Goal: Information Seeking & Learning: Learn about a topic

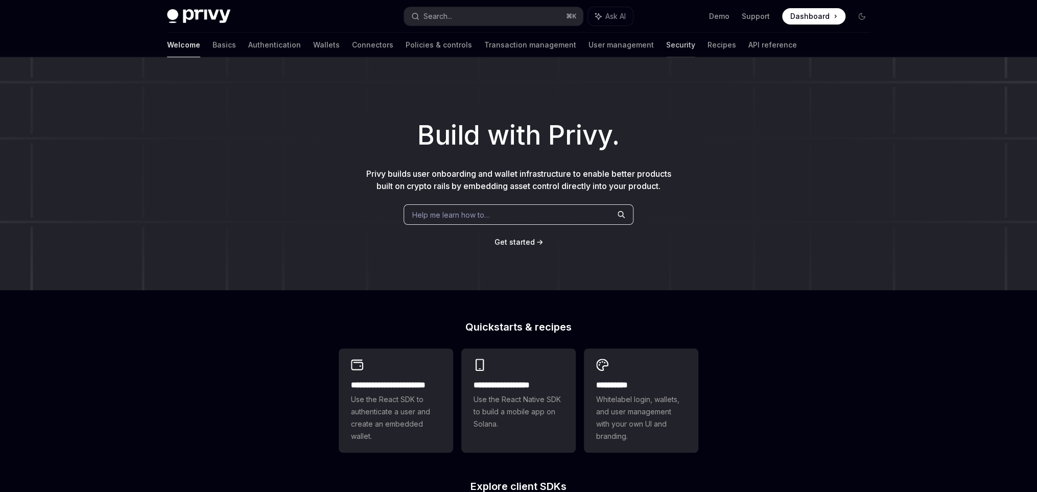
click at [666, 46] on link "Security" at bounding box center [680, 45] width 29 height 25
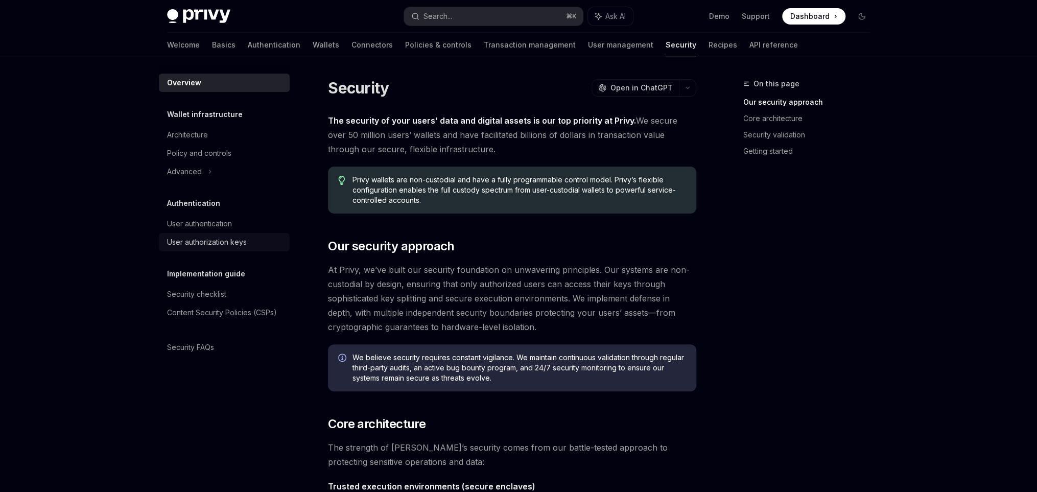
click at [228, 245] on div "User authorization keys" at bounding box center [207, 242] width 80 height 12
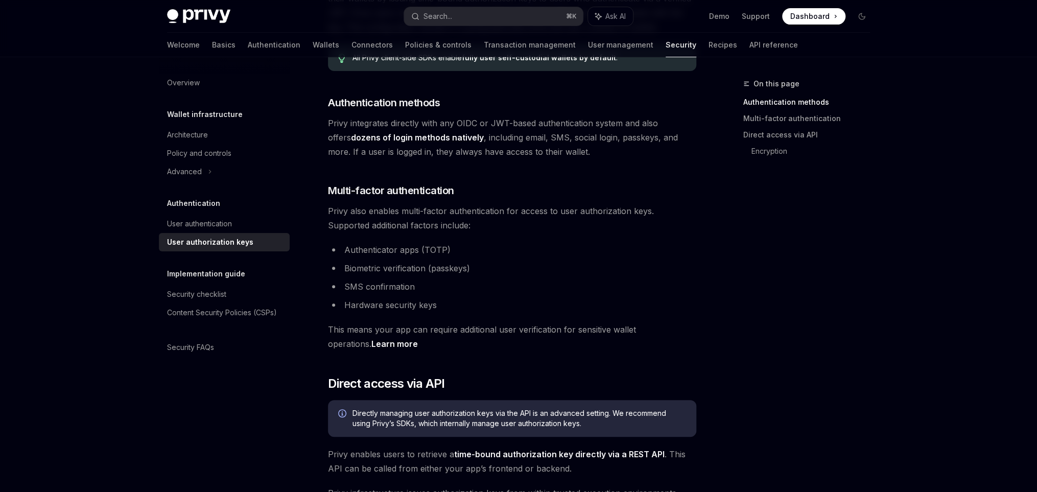
scroll to position [227, 0]
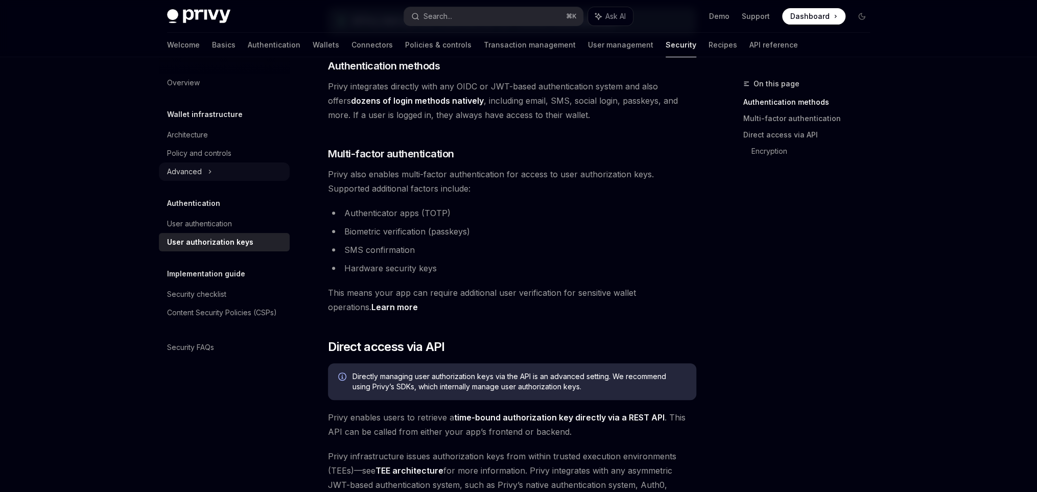
click at [198, 171] on div "Advanced" at bounding box center [184, 171] width 35 height 12
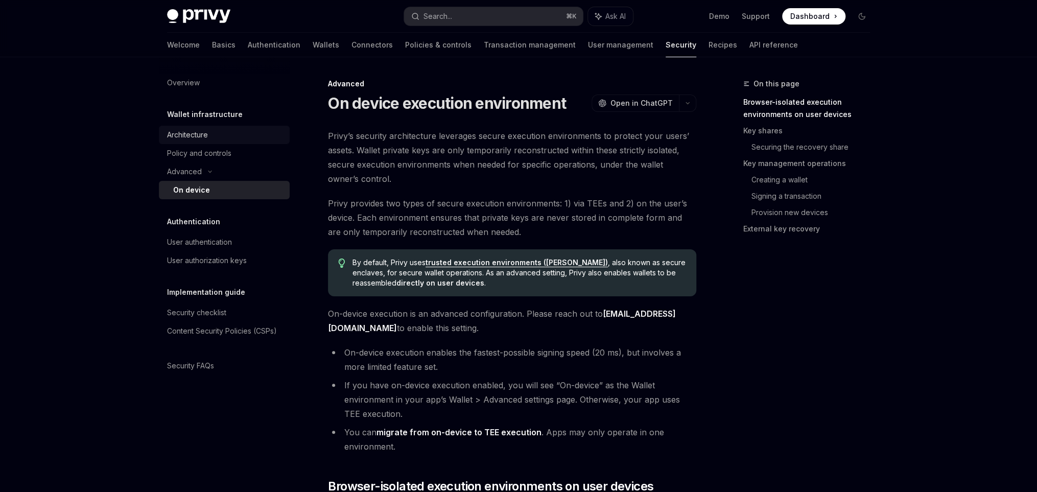
click at [222, 142] on link "Architecture" at bounding box center [224, 135] width 131 height 18
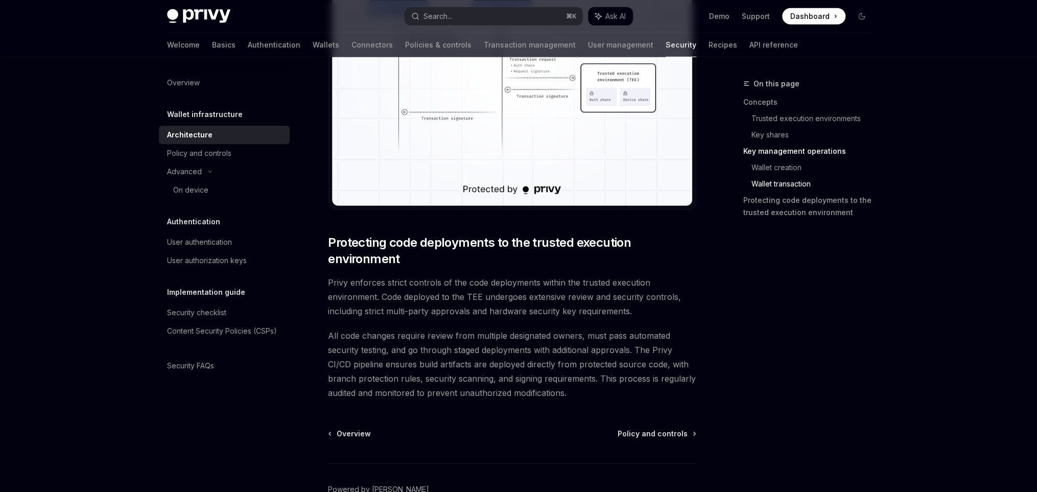
scroll to position [2068, 0]
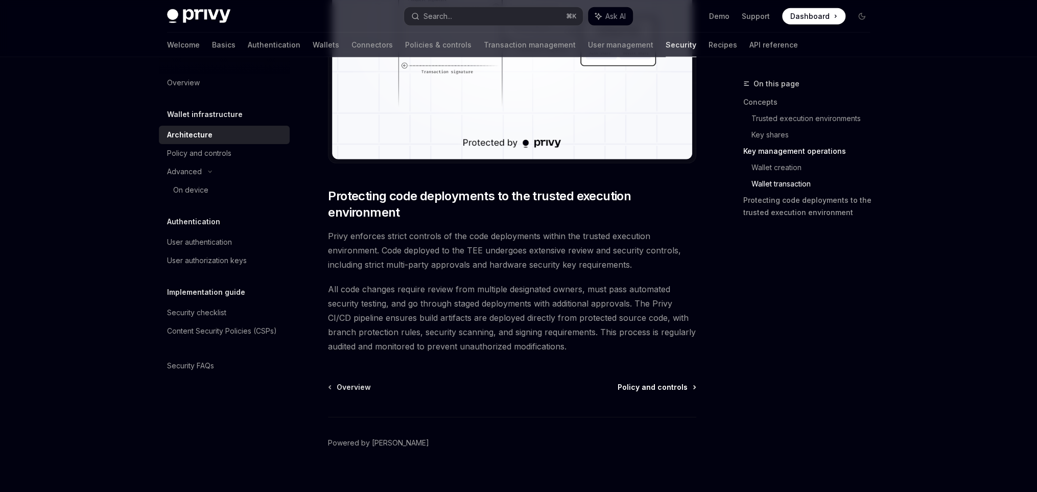
click at [658, 386] on span "Policy and controls" at bounding box center [653, 387] width 70 height 10
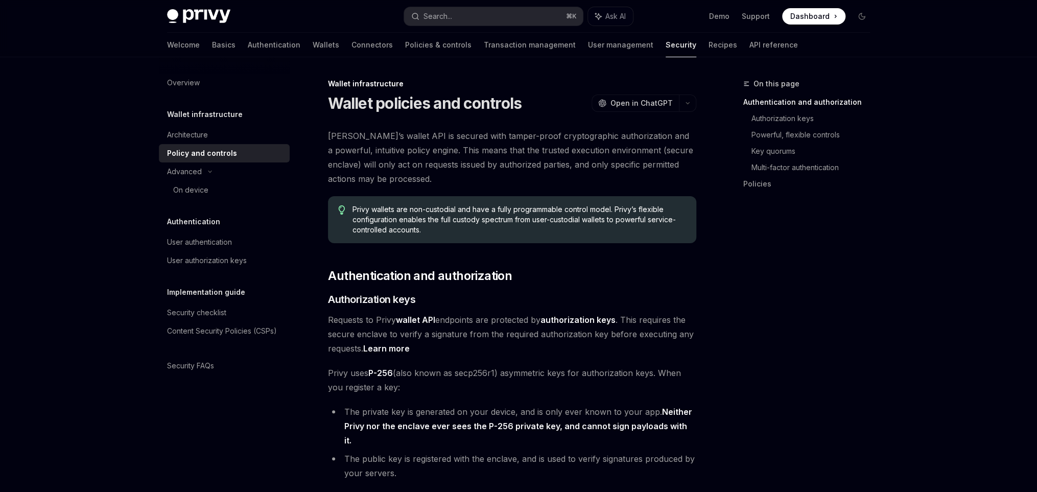
click at [399, 345] on link "Learn more" at bounding box center [386, 348] width 46 height 11
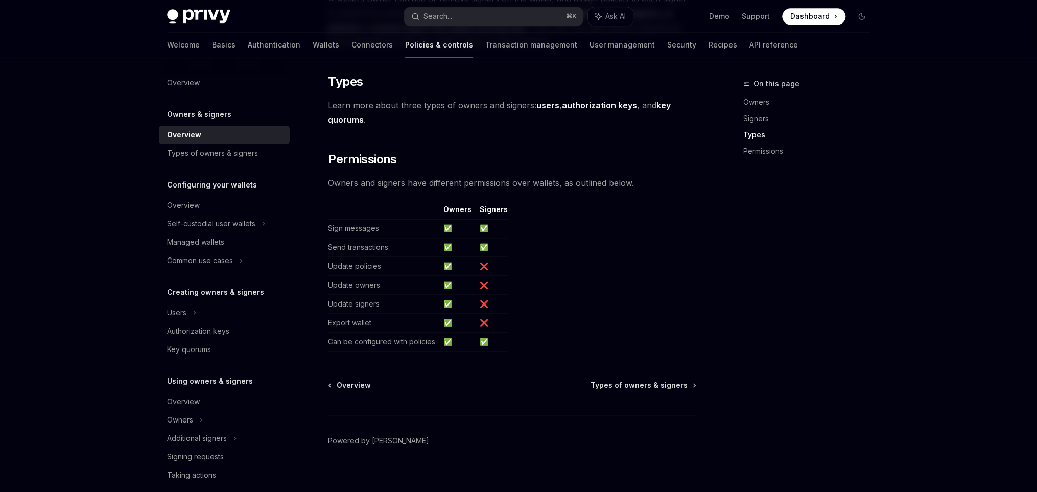
scroll to position [799, 0]
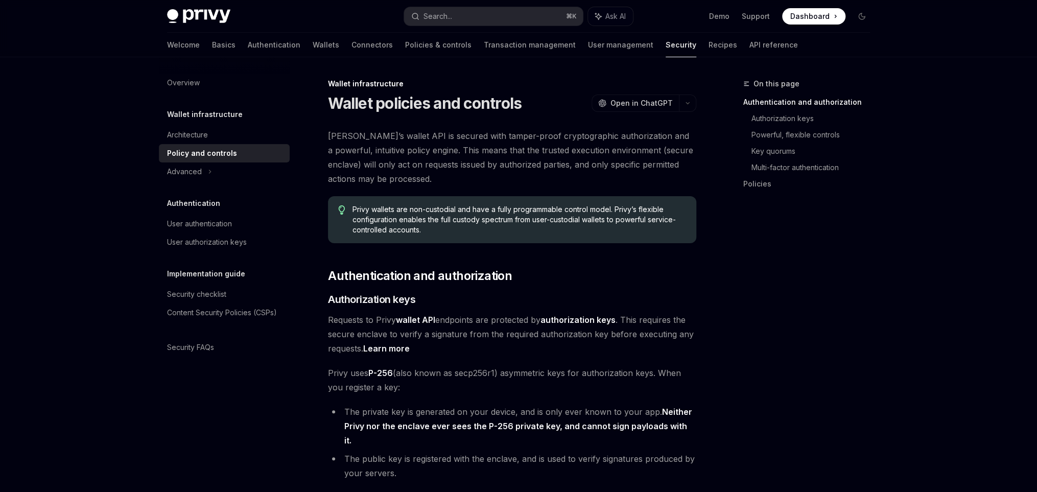
click at [205, 116] on h5 "Wallet infrastructure" at bounding box center [205, 114] width 76 height 12
click at [202, 135] on div "Architecture" at bounding box center [187, 135] width 41 height 12
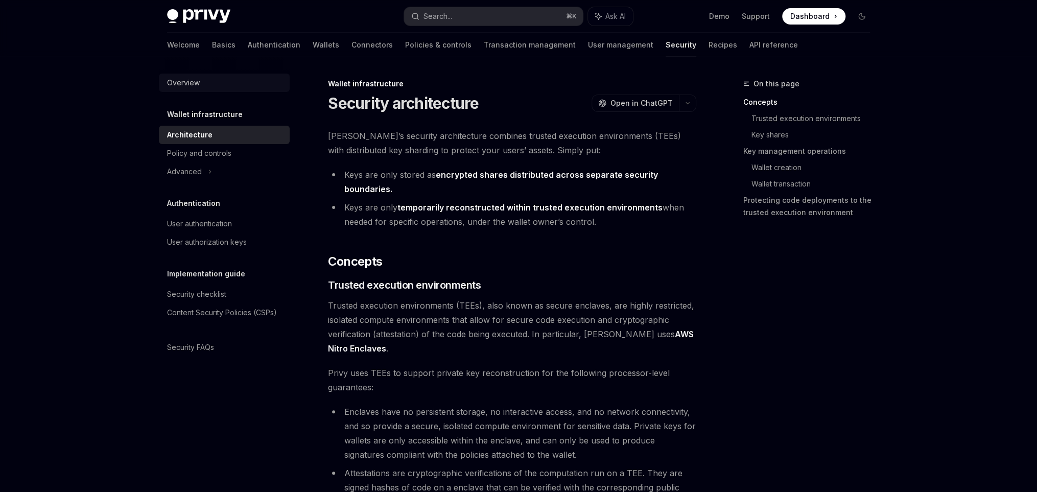
click at [192, 85] on div "Overview" at bounding box center [183, 83] width 33 height 12
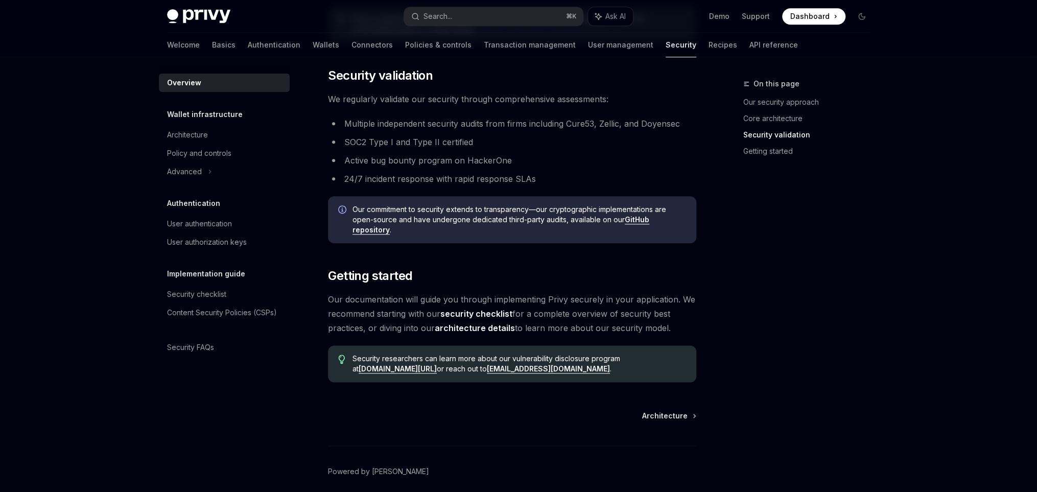
scroll to position [648, 0]
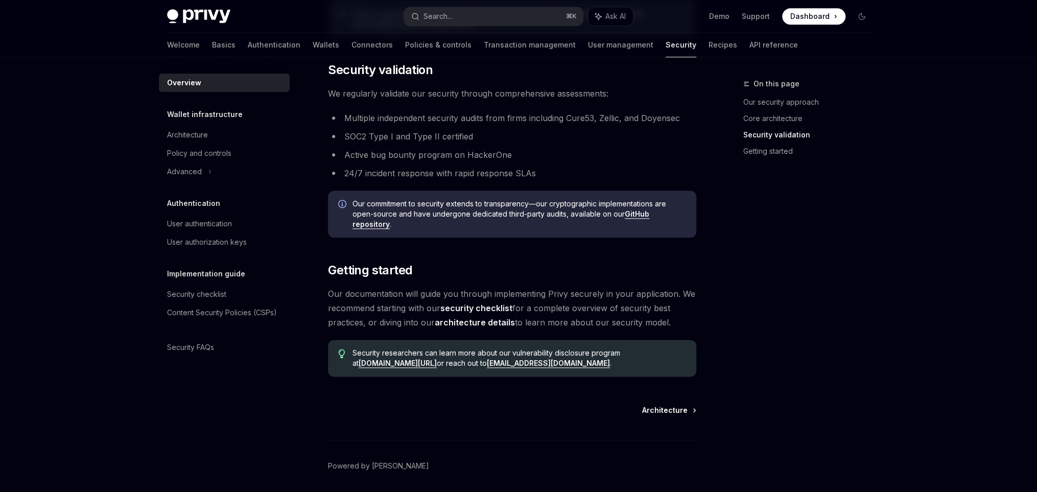
click at [657, 406] on span "Architecture" at bounding box center [664, 410] width 45 height 10
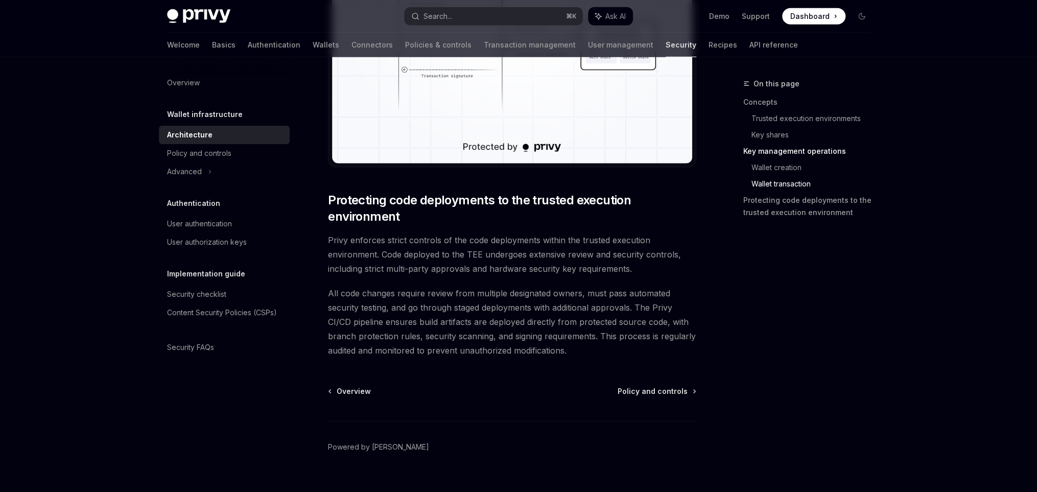
scroll to position [2080, 0]
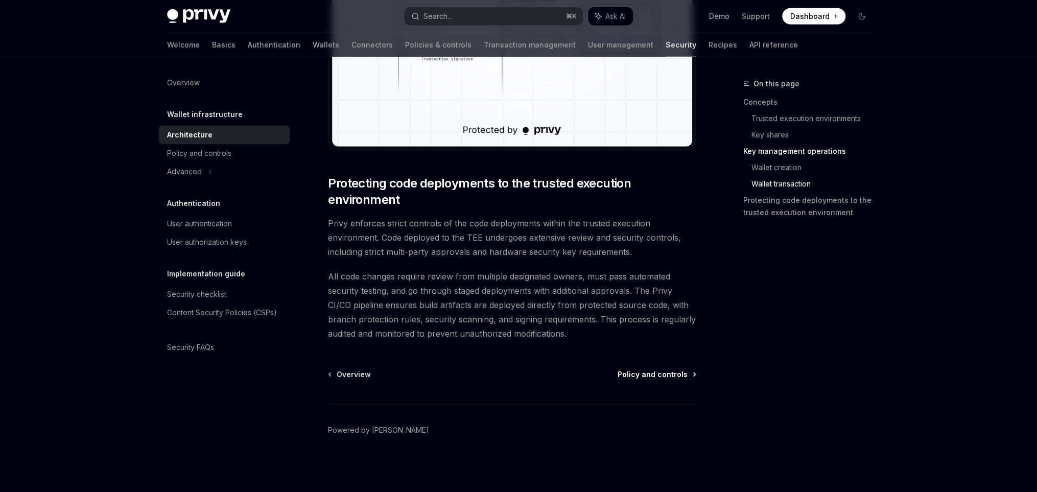
click at [676, 377] on span "Policy and controls" at bounding box center [653, 374] width 70 height 10
type textarea "*"
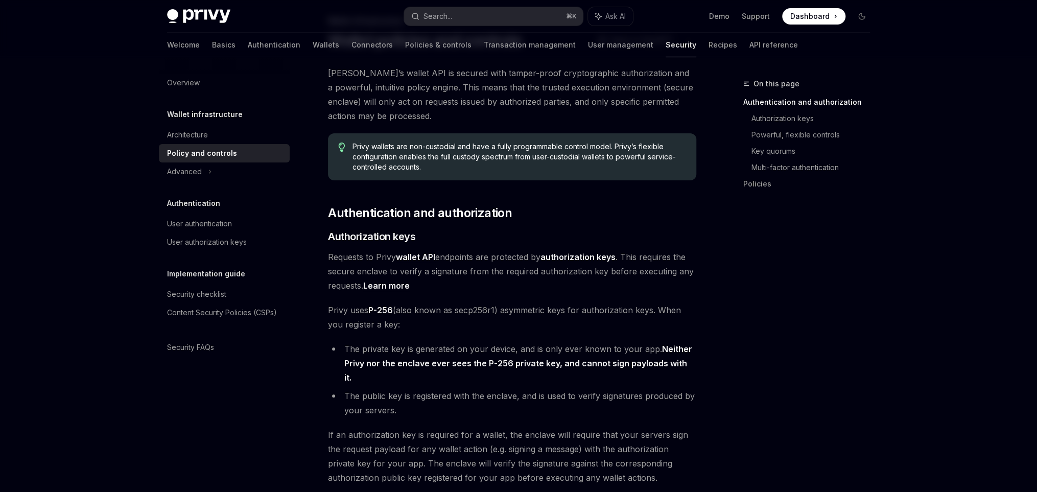
scroll to position [63, 0]
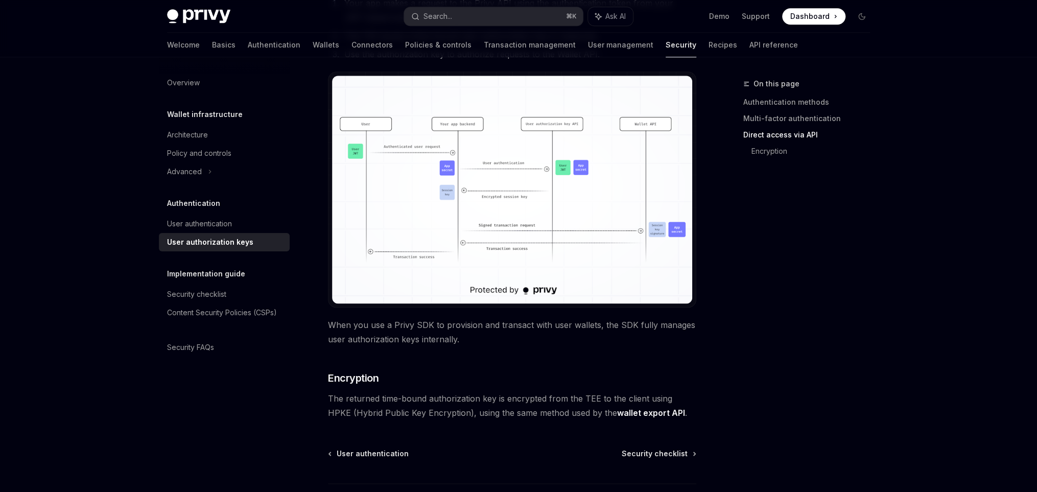
scroll to position [786, 0]
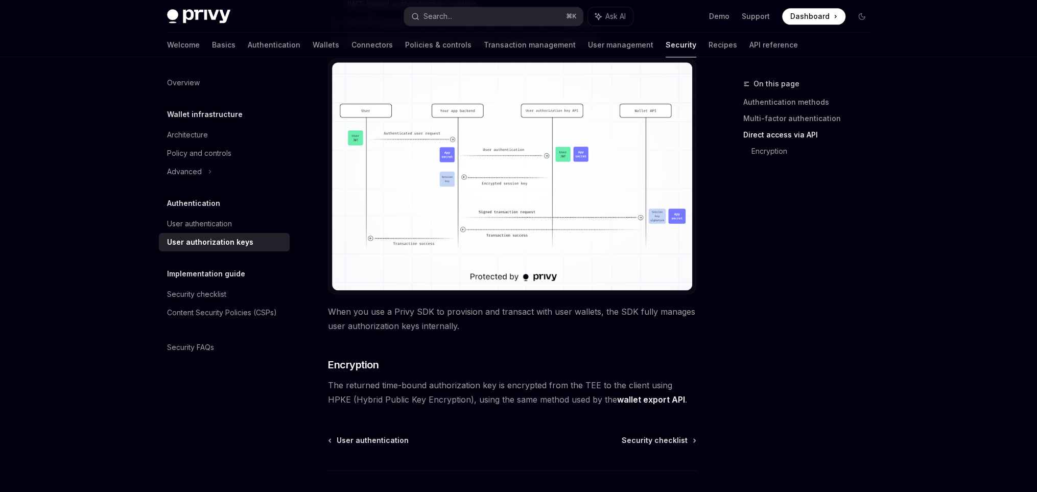
click at [673, 384] on span "The returned time-bound authorization key is encrypted from the TEE to the clie…" at bounding box center [512, 392] width 368 height 29
click at [661, 384] on span "The returned time-bound authorization key is encrypted from the TEE to the clie…" at bounding box center [512, 392] width 368 height 29
drag, startPoint x: 669, startPoint y: 388, endPoint x: 448, endPoint y: 401, distance: 221.0
click at [448, 401] on span "The returned time-bound authorization key is encrypted from the TEE to the clie…" at bounding box center [512, 392] width 368 height 29
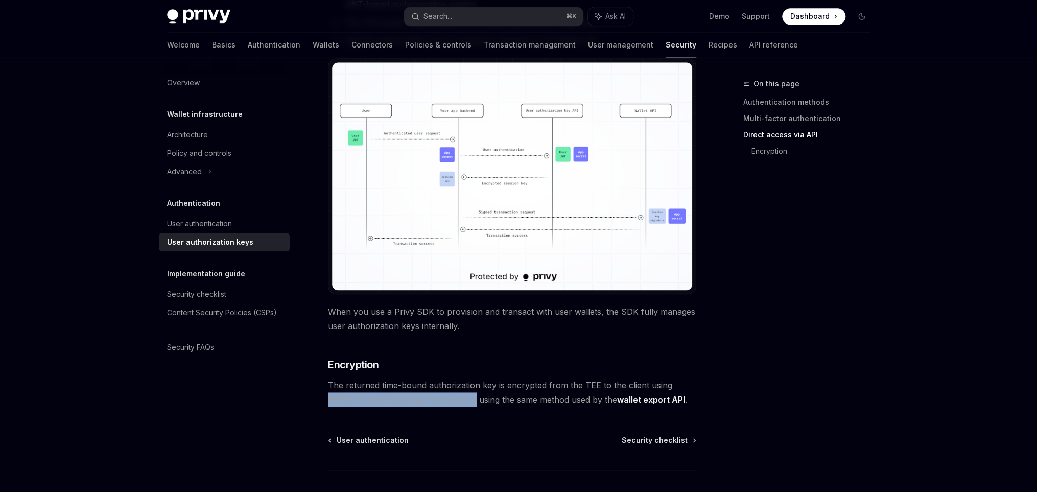
copy span "HPKE (Hybrid Public Key Encryption),"
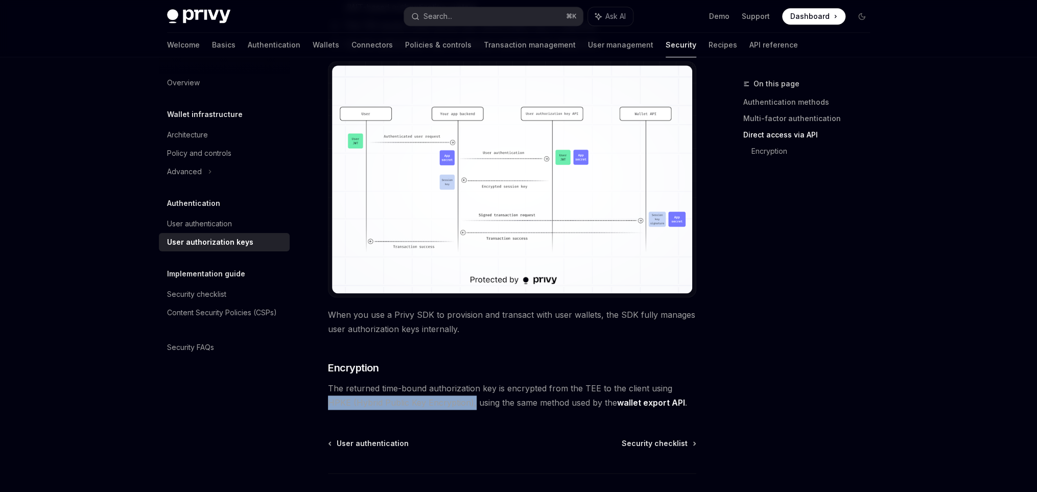
scroll to position [785, 0]
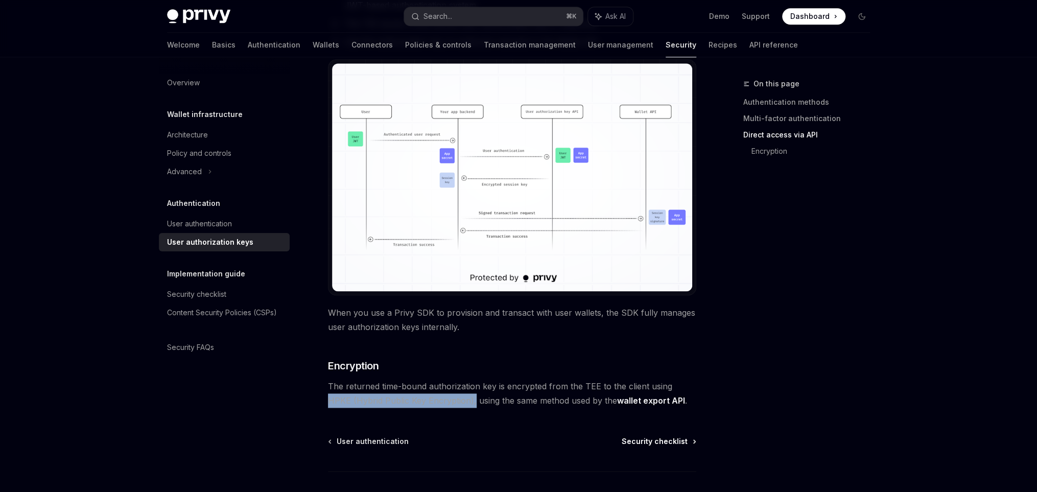
click at [653, 441] on span "Security checklist" at bounding box center [655, 441] width 66 height 10
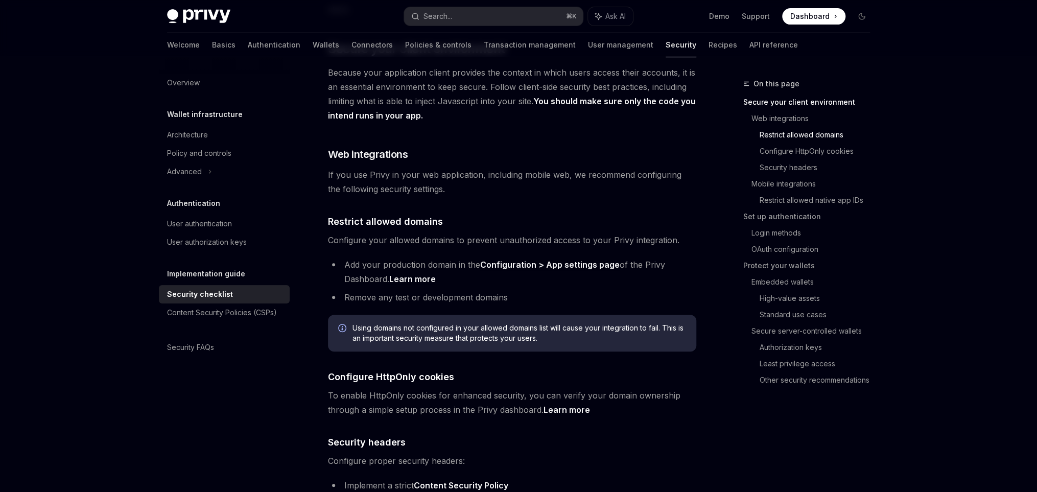
scroll to position [460, 0]
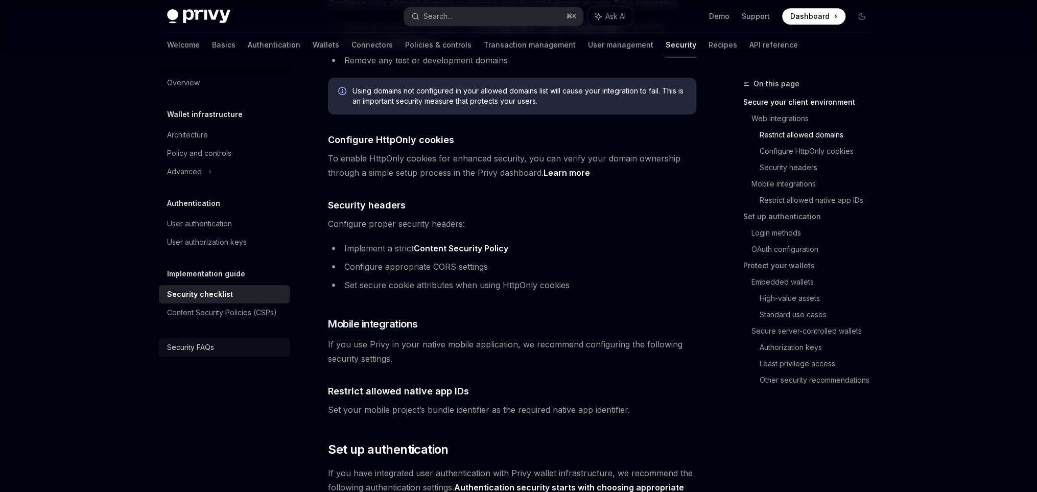
click at [215, 343] on div "Security FAQs" at bounding box center [225, 347] width 116 height 12
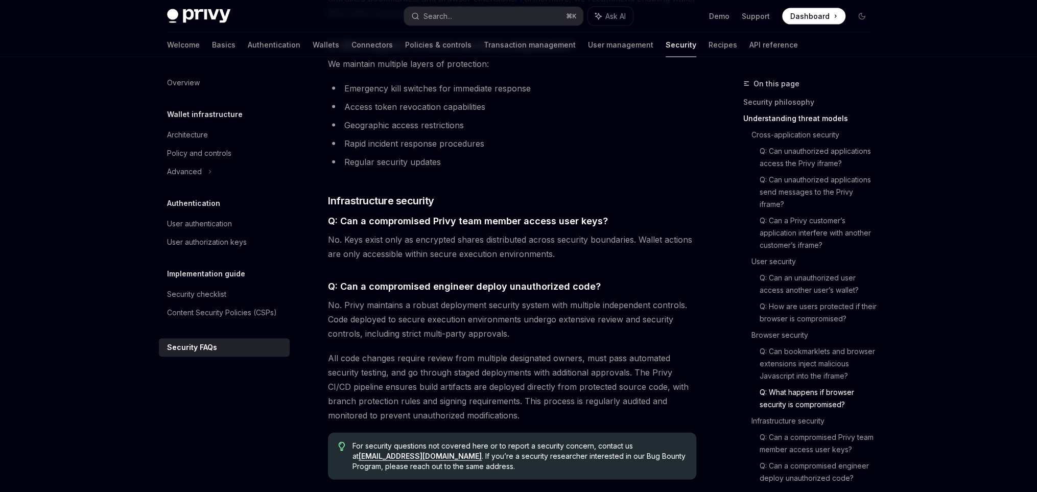
scroll to position [1603, 0]
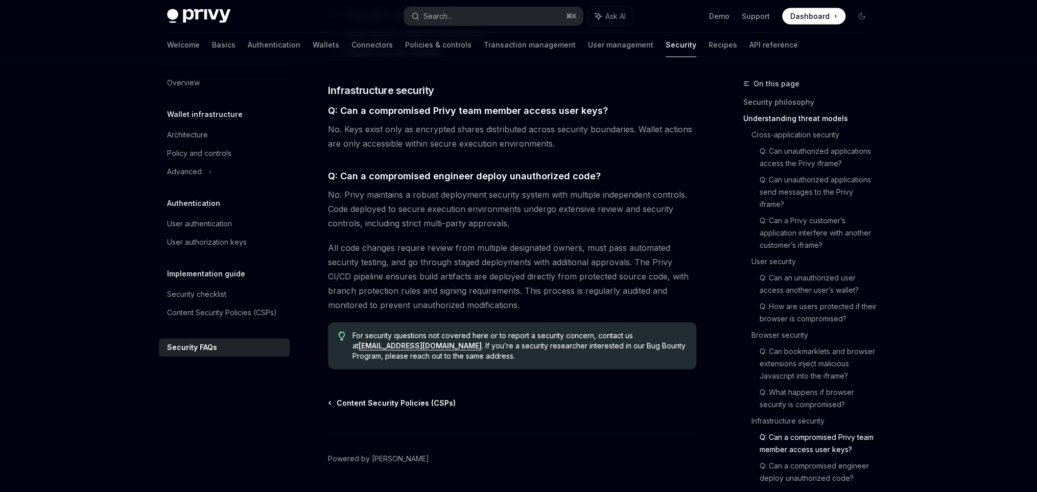
click at [428, 398] on span "Content Security Policies (CSPs)" at bounding box center [396, 403] width 119 height 10
type textarea "*"
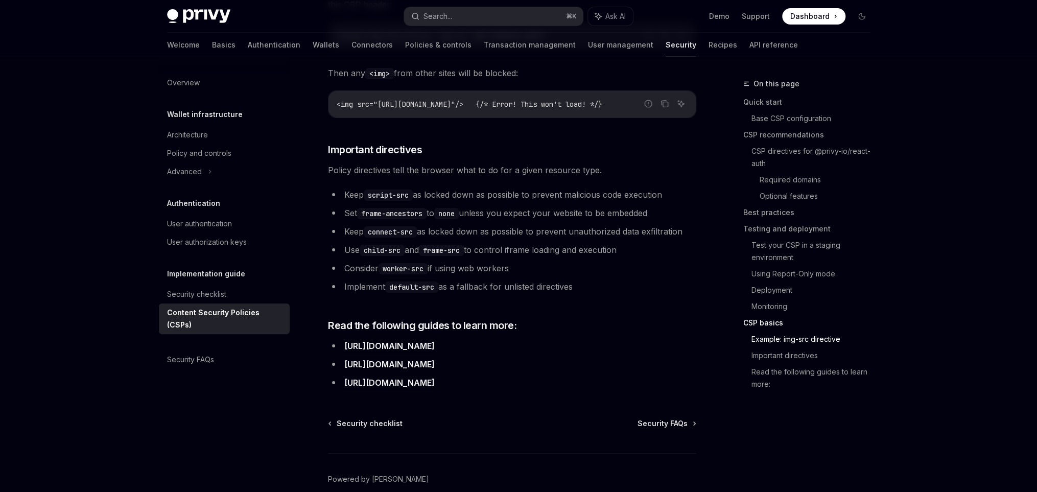
scroll to position [2483, 0]
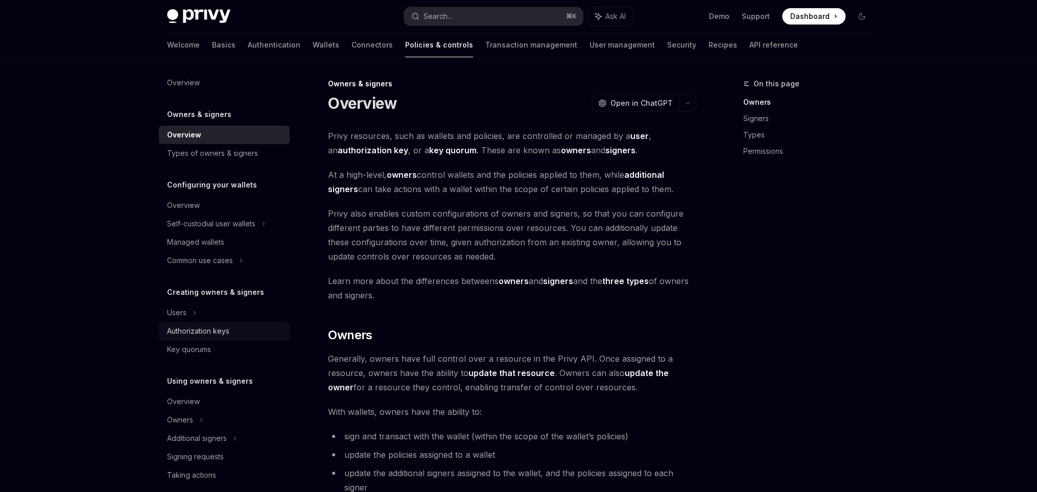
click at [236, 336] on div "Authorization keys" at bounding box center [225, 331] width 116 height 12
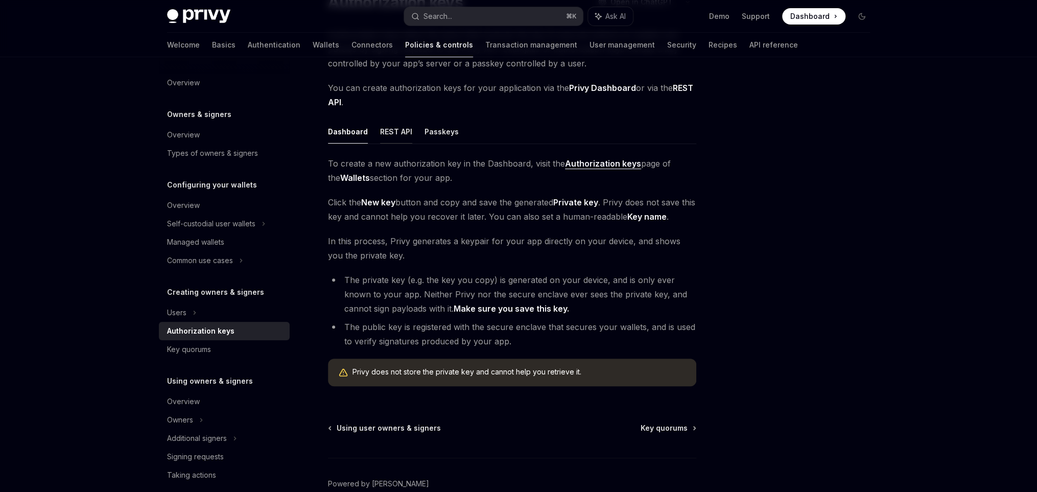
scroll to position [64, 0]
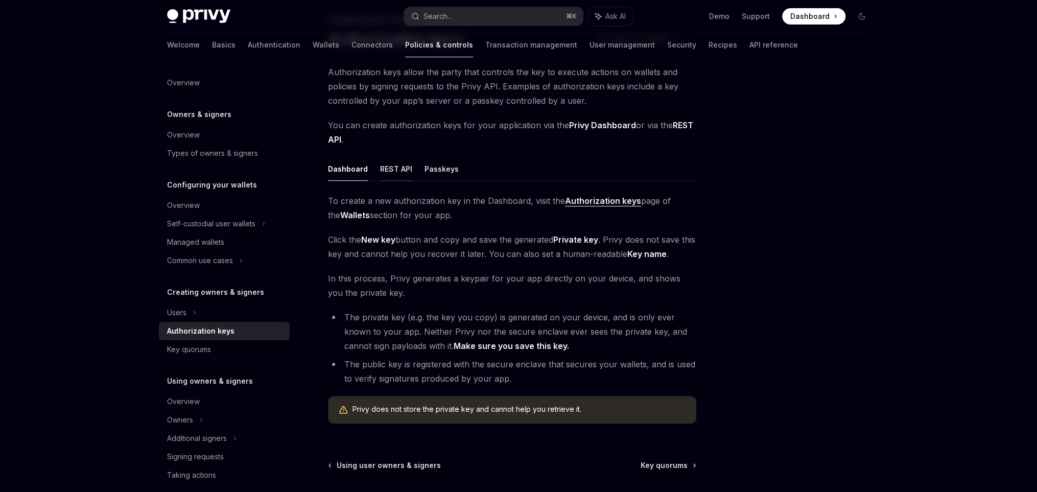
click at [389, 167] on button "REST API" at bounding box center [396, 169] width 32 height 24
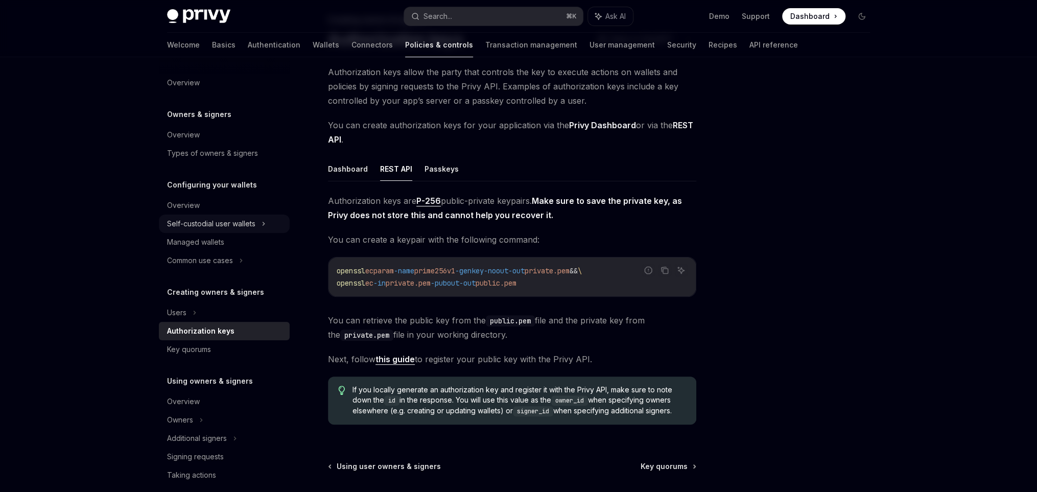
click at [254, 226] on div "Self-custodial user wallets" at bounding box center [211, 224] width 88 height 12
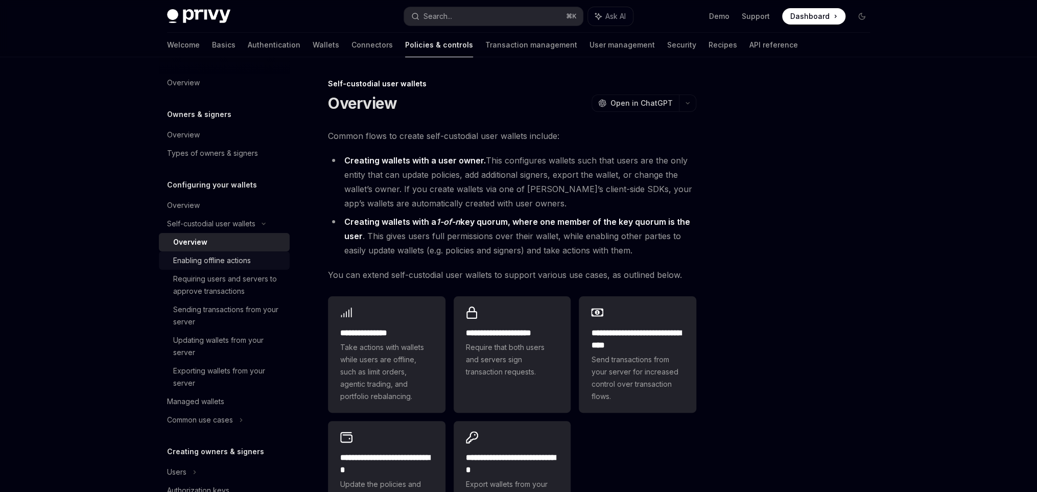
click at [242, 252] on link "Enabling offline actions" at bounding box center [224, 260] width 131 height 18
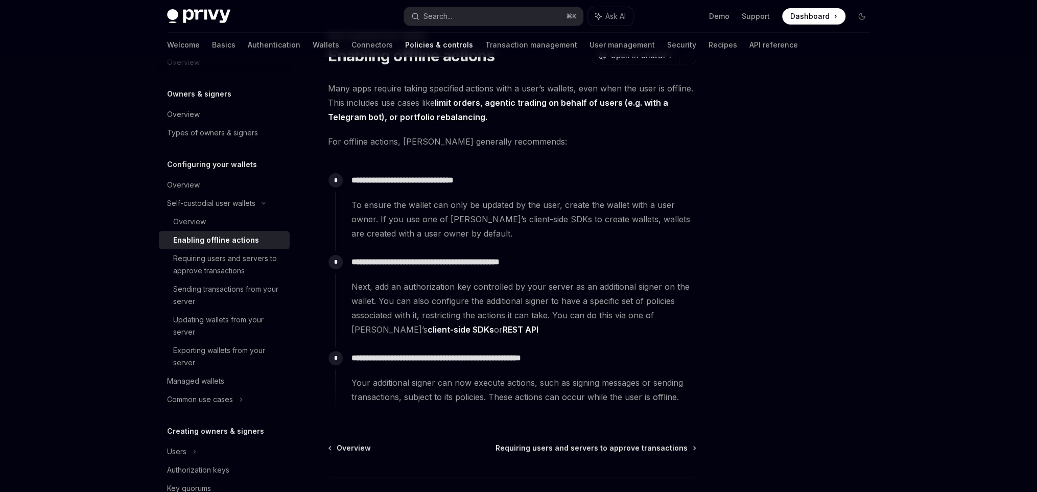
scroll to position [49, 0]
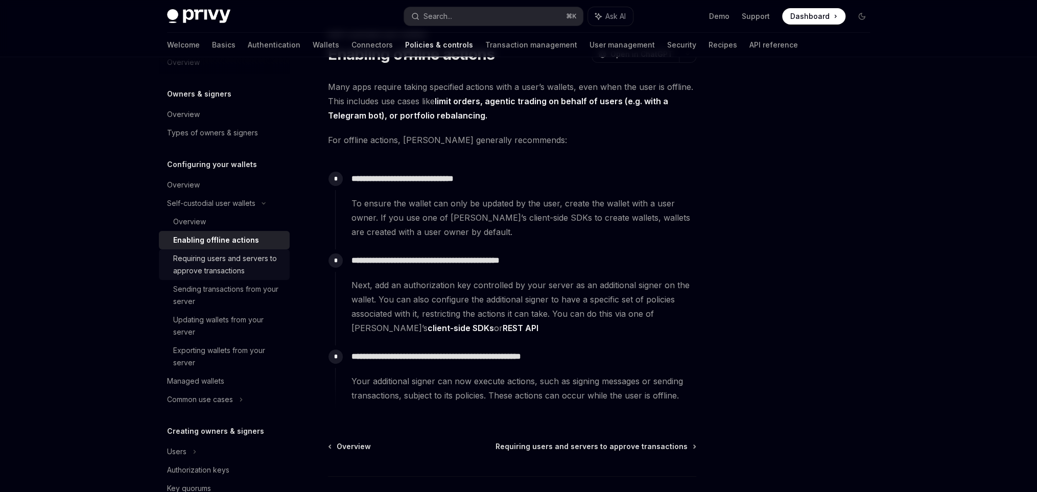
click at [242, 265] on div "Requiring users and servers to approve transactions" at bounding box center [228, 264] width 110 height 25
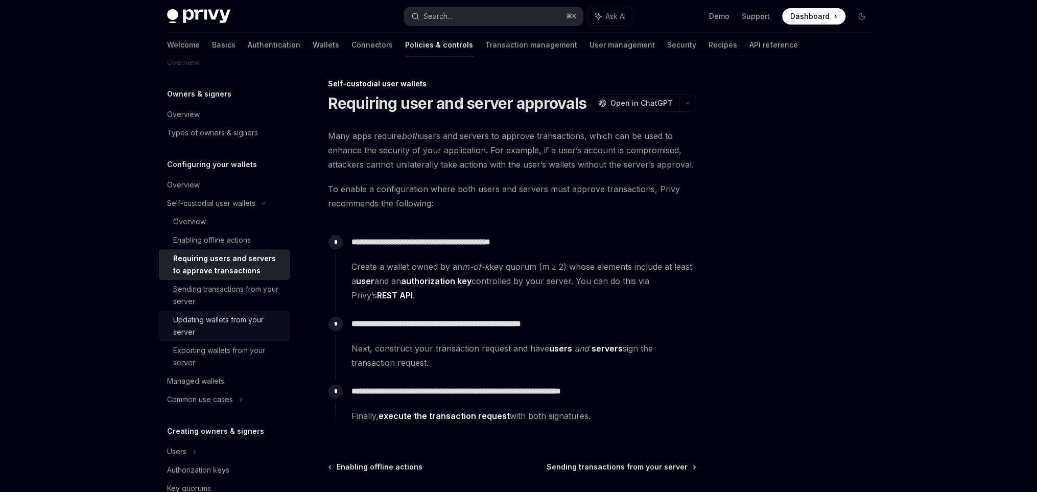
click at [250, 313] on link "Updating wallets from your server" at bounding box center [224, 326] width 131 height 31
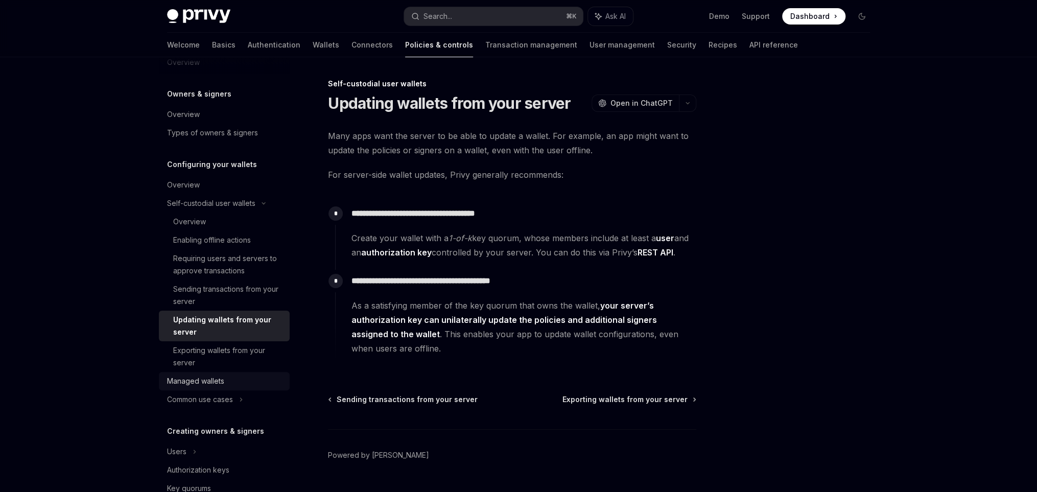
click at [258, 377] on div "Managed wallets" at bounding box center [225, 381] width 116 height 12
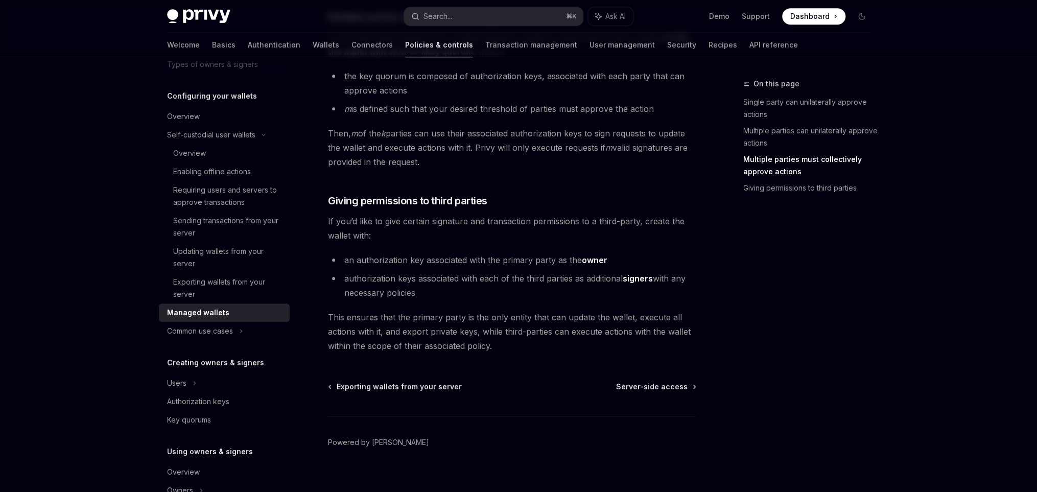
scroll to position [439, 0]
click at [222, 331] on div "Common use cases" at bounding box center [200, 331] width 66 height 12
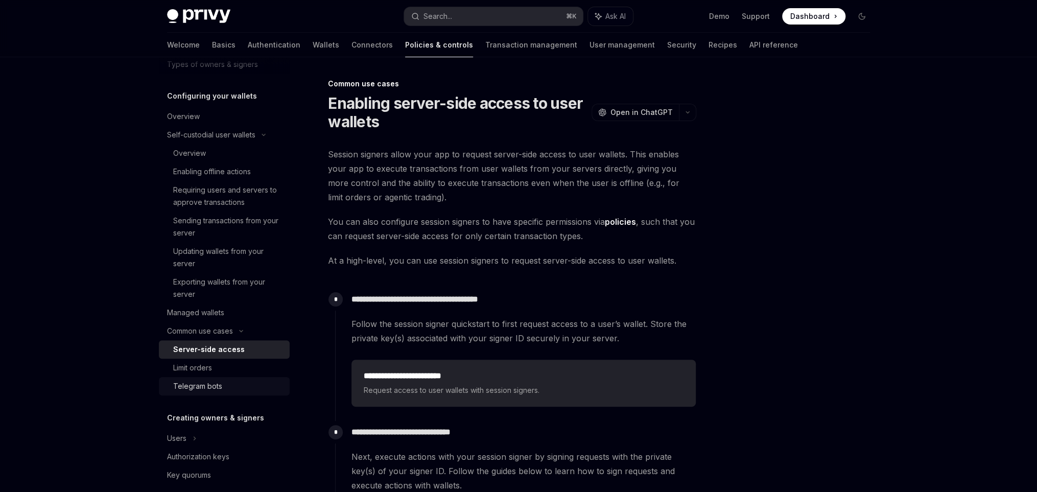
click at [232, 378] on link "Telegram bots" at bounding box center [224, 386] width 131 height 18
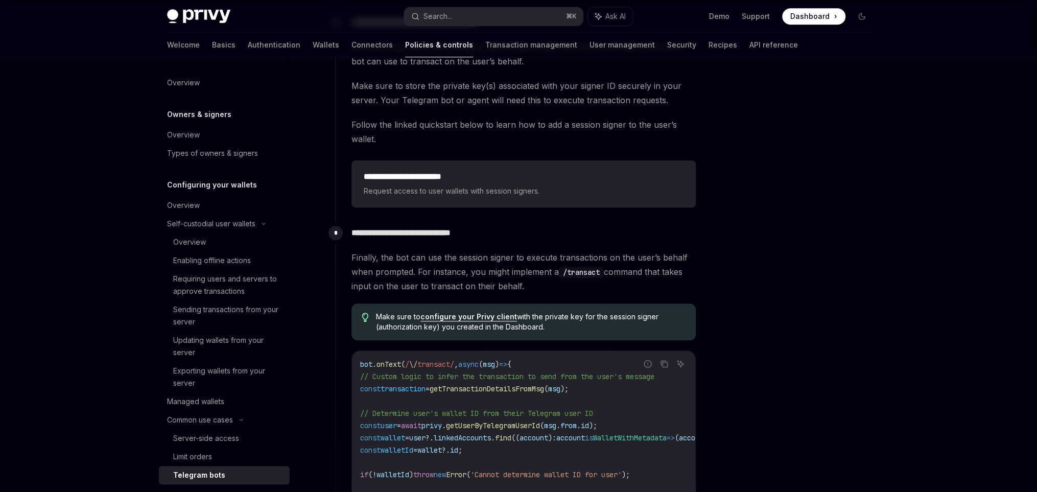
scroll to position [501, 0]
click at [313, 45] on link "Wallets" at bounding box center [326, 45] width 27 height 25
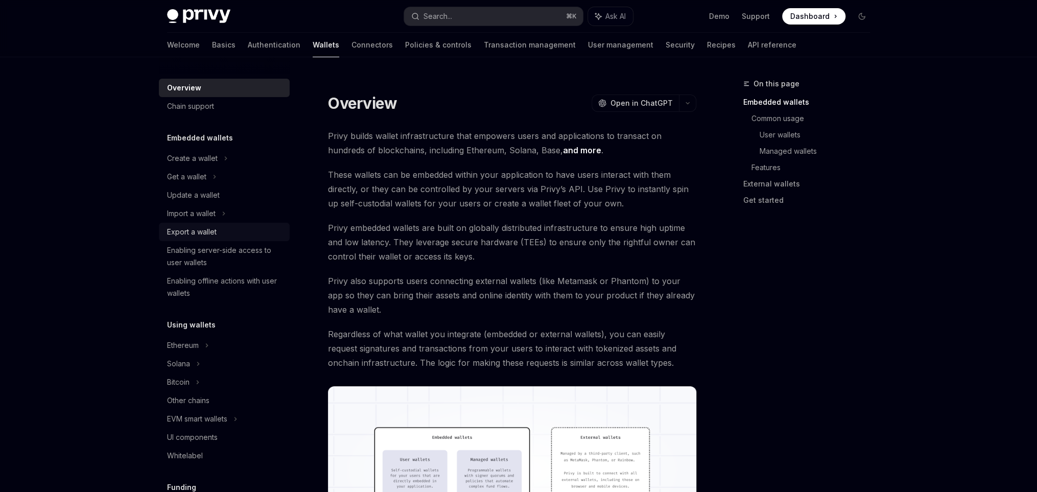
click at [202, 229] on div "Export a wallet" at bounding box center [192, 232] width 50 height 12
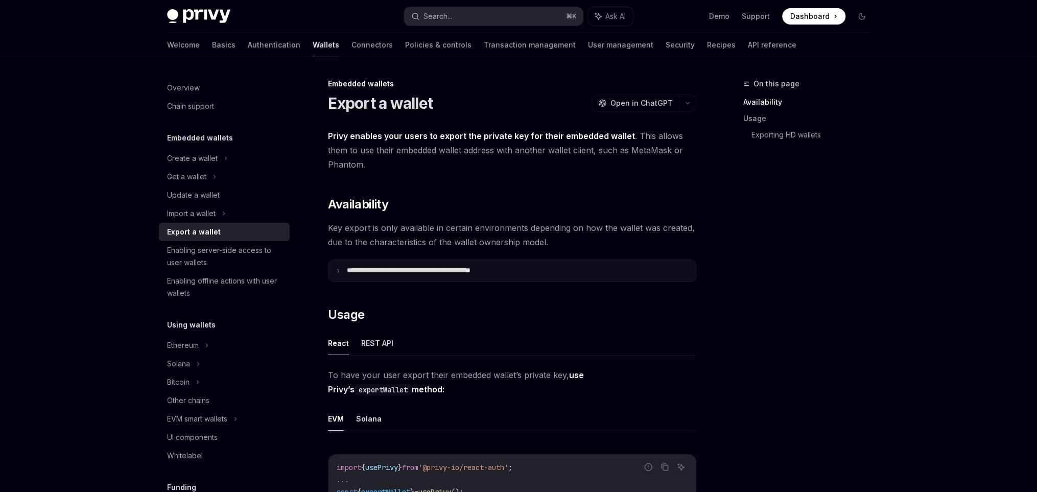
click at [352, 276] on summary "**********" at bounding box center [511, 270] width 367 height 21
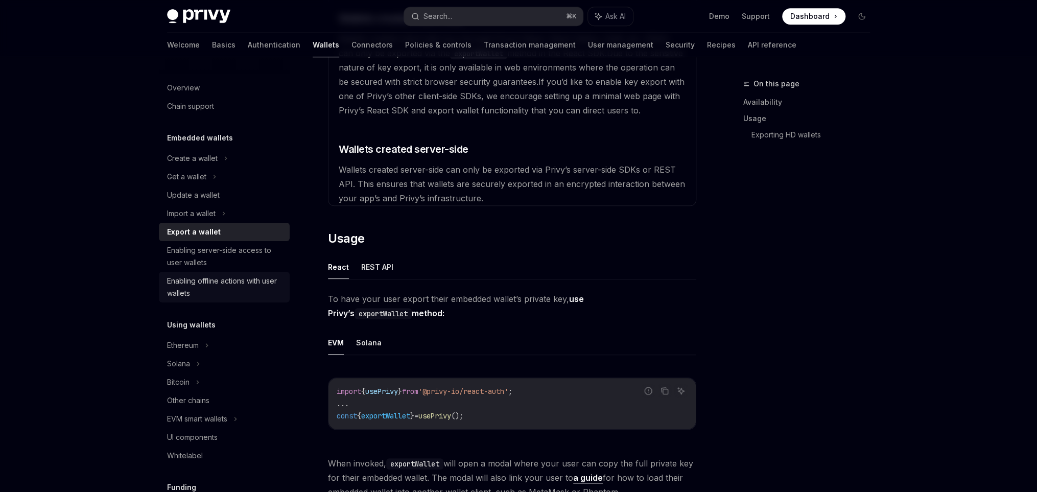
scroll to position [2, 0]
click at [257, 250] on div "Enabling server-side access to user wallets" at bounding box center [225, 255] width 116 height 25
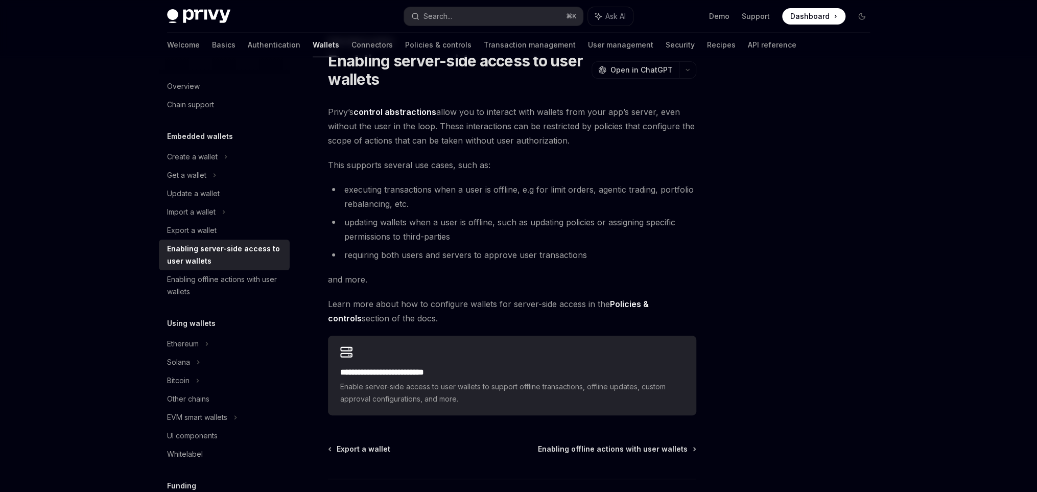
scroll to position [54, 0]
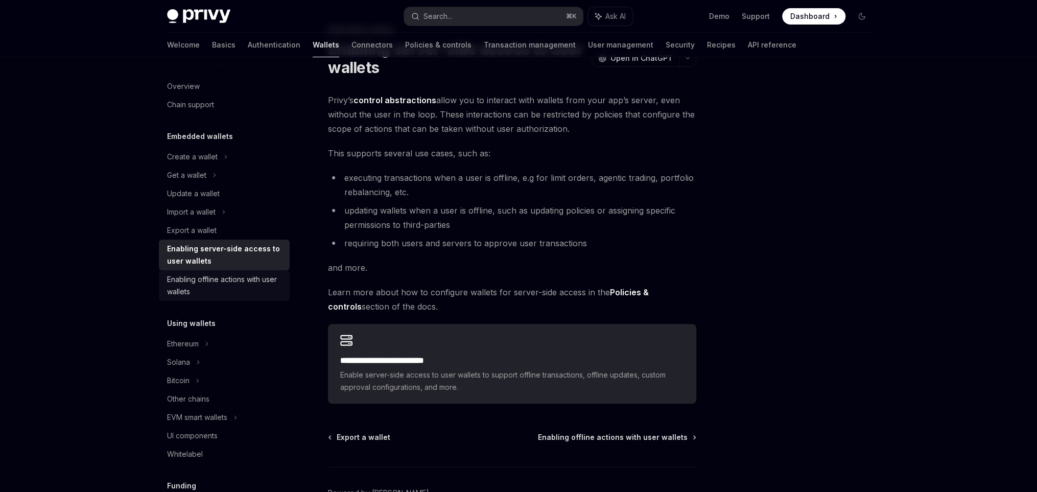
click at [247, 279] on div "Enabling offline actions with user wallets" at bounding box center [225, 285] width 116 height 25
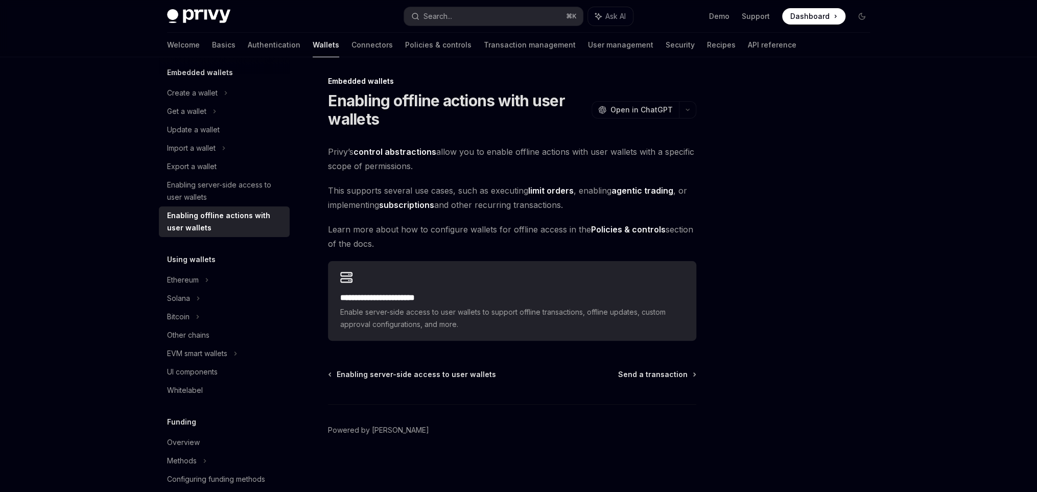
scroll to position [80, 0]
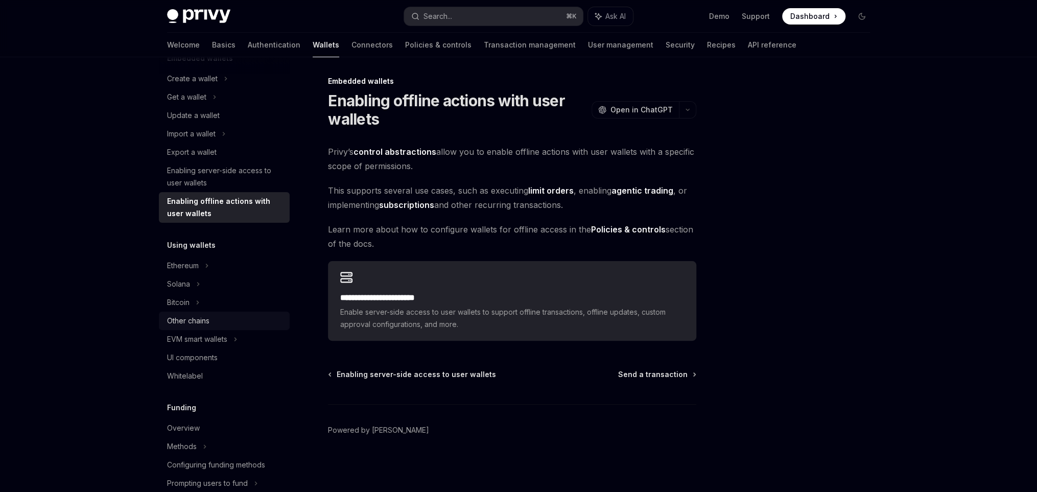
click at [252, 317] on div "Other chains" at bounding box center [225, 321] width 116 height 12
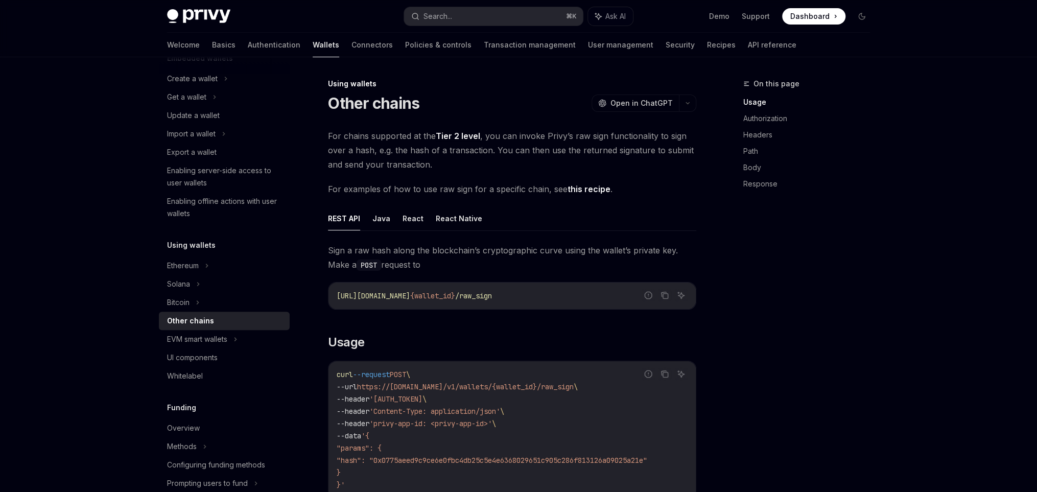
click at [571, 192] on link "this recipe" at bounding box center [588, 189] width 43 height 11
type textarea "*"
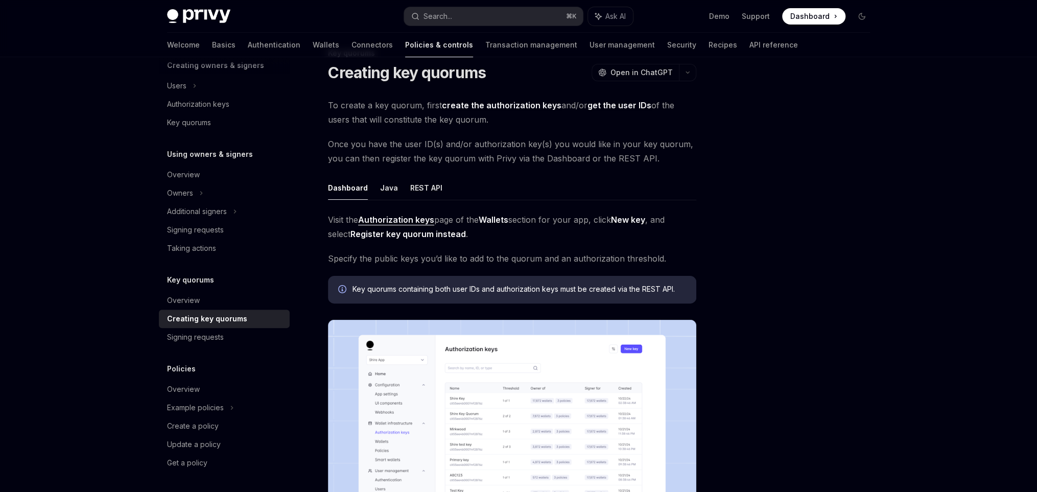
scroll to position [30, 0]
click at [426, 186] on button "REST API" at bounding box center [426, 188] width 32 height 24
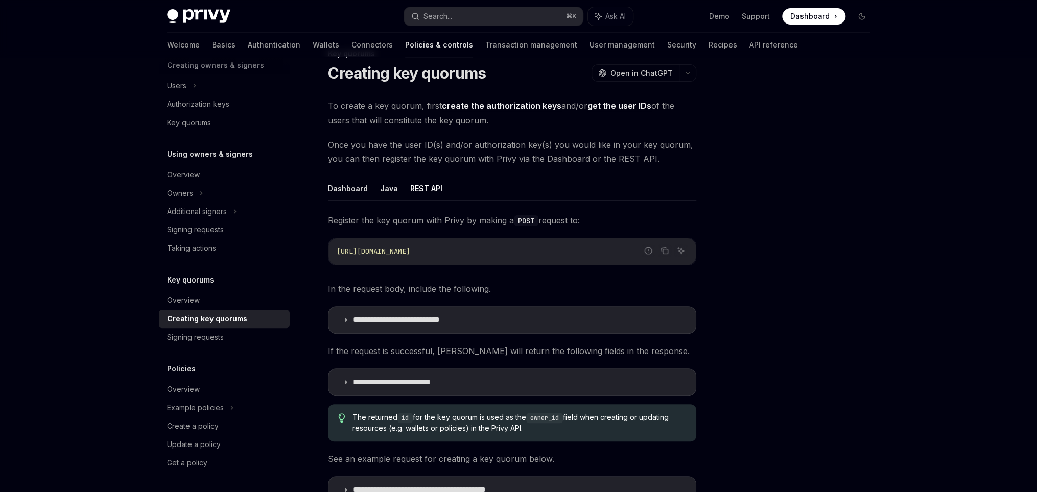
type textarea "*"
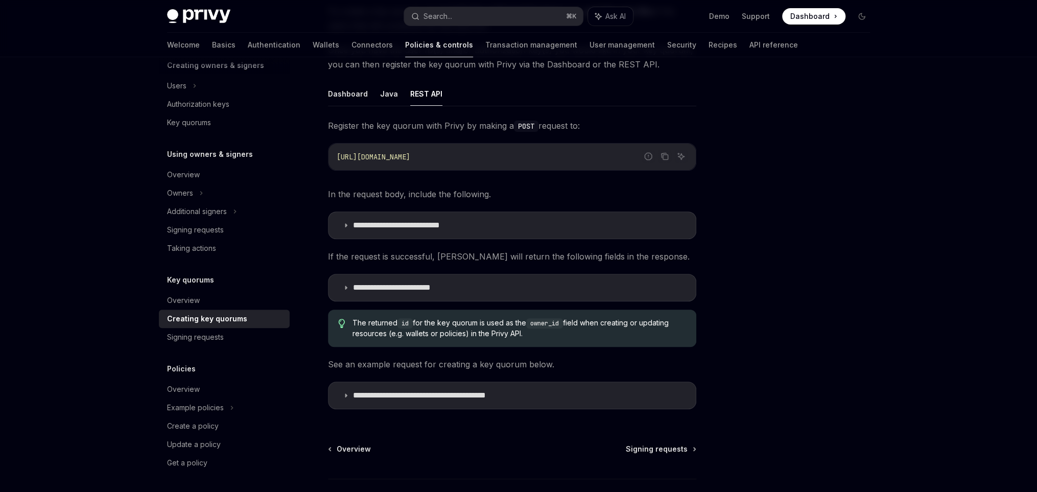
scroll to position [160, 0]
